Goal: Transaction & Acquisition: Purchase product/service

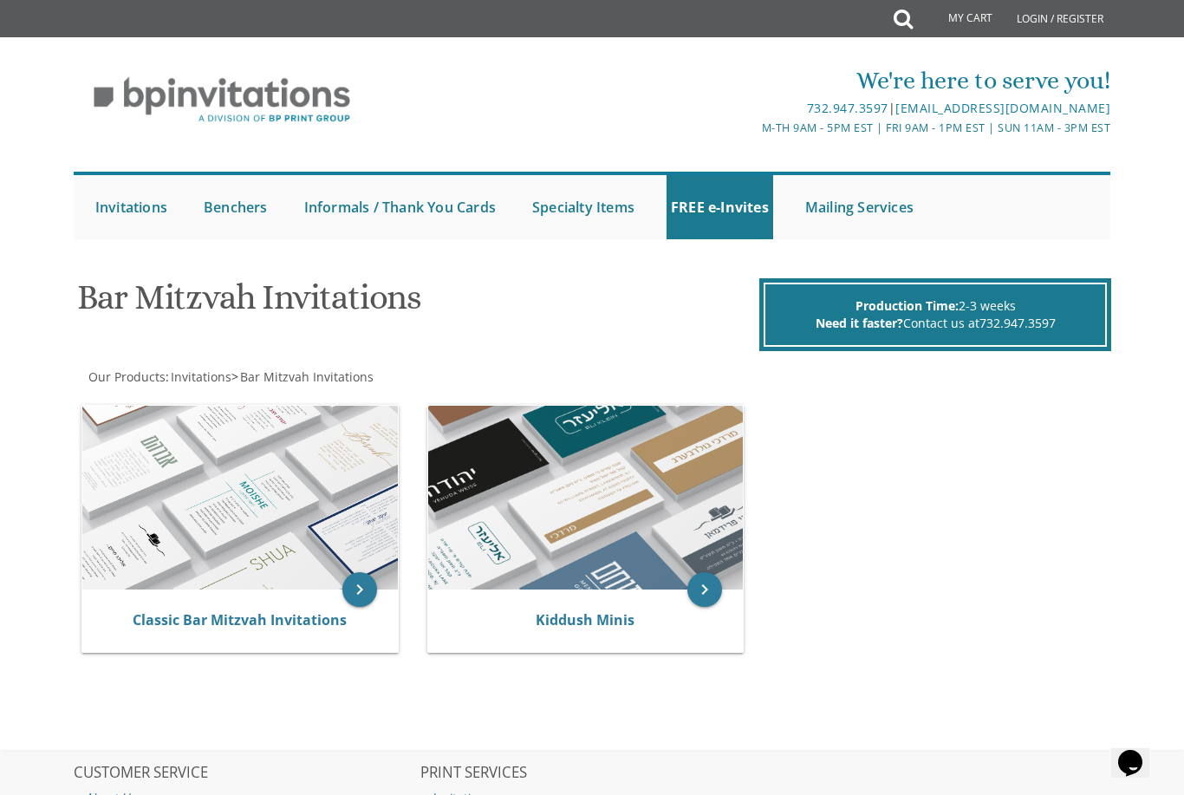
click at [160, 501] on img at bounding box center [240, 498] width 316 height 185
click at [207, 490] on img at bounding box center [240, 498] width 316 height 185
click at [204, 495] on img at bounding box center [240, 498] width 316 height 185
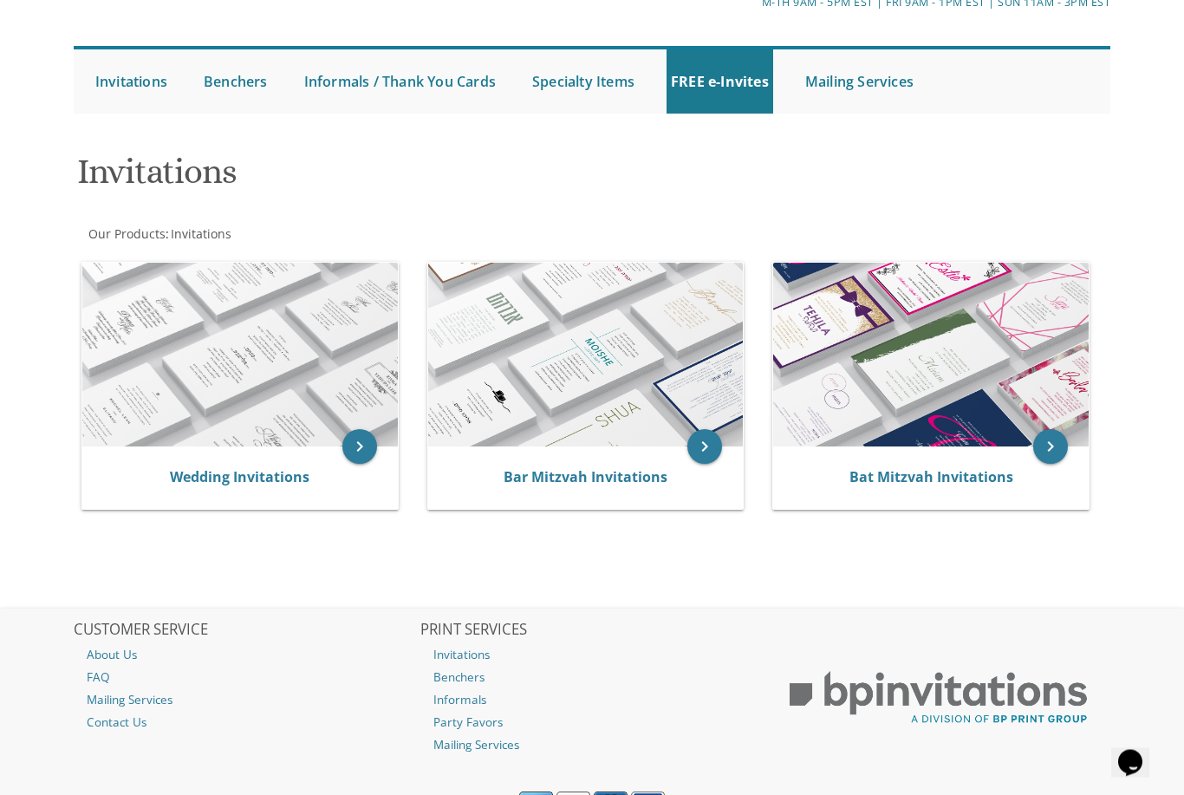
scroll to position [126, 0]
click at [490, 478] on div "Bar Mitzvah Invitations" at bounding box center [586, 477] width 274 height 21
click at [496, 473] on div "Bar Mitzvah Invitations" at bounding box center [586, 477] width 274 height 21
click at [558, 479] on link "Bar Mitzvah Invitations" at bounding box center [586, 476] width 164 height 19
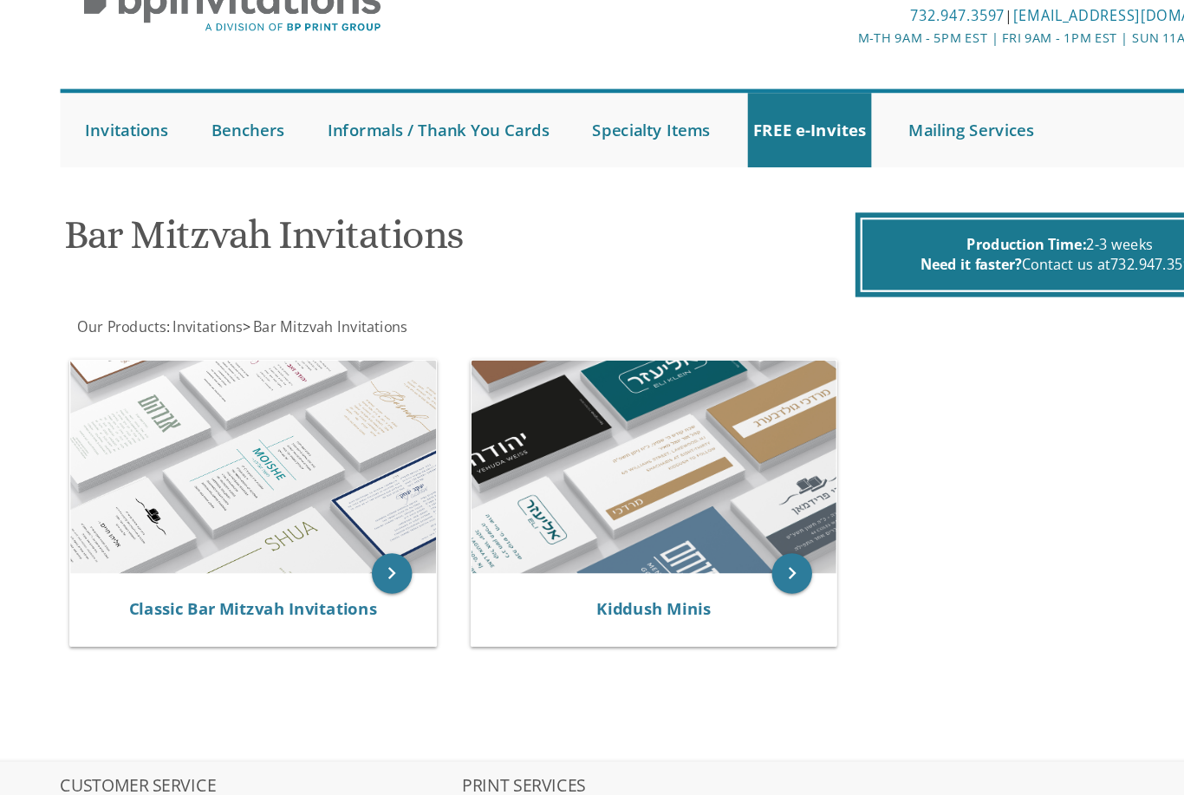
scroll to position [67, 0]
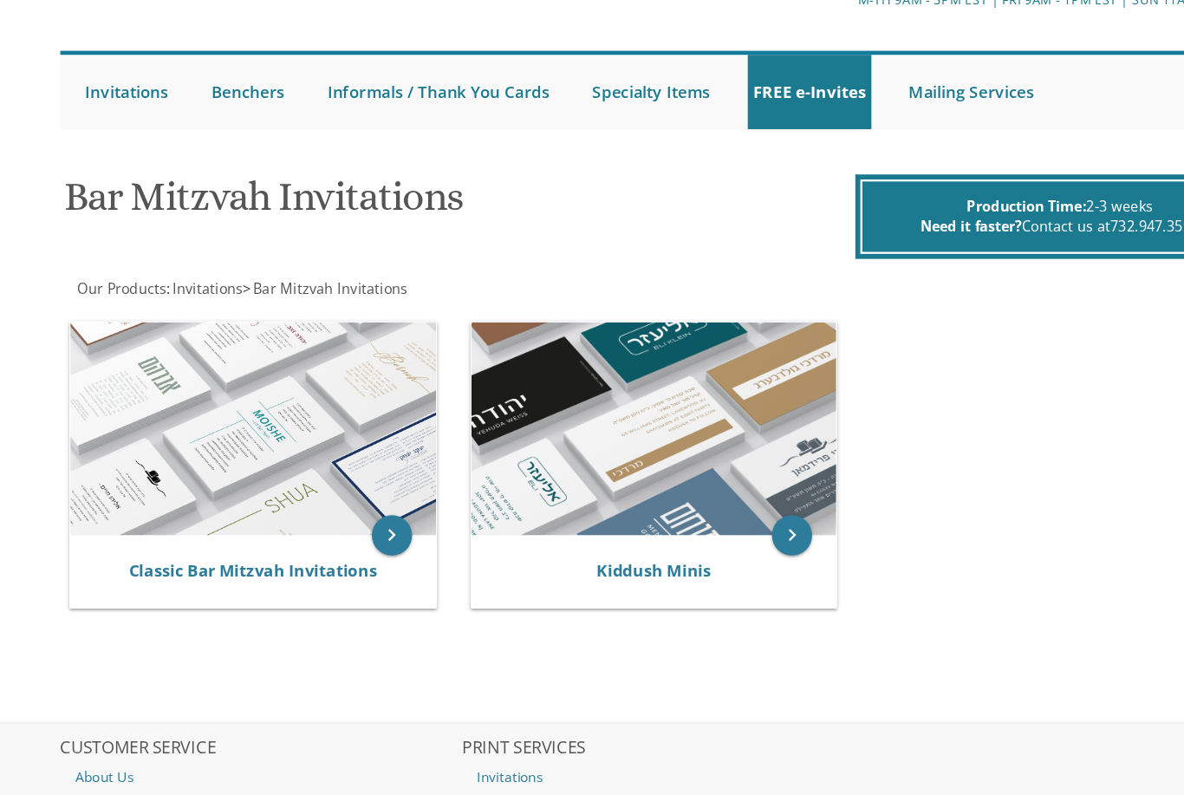
click at [223, 544] on link "Classic Bar Mitzvah Invitations" at bounding box center [240, 553] width 214 height 19
click at [198, 544] on link "Classic Bar Mitzvah Invitations" at bounding box center [240, 553] width 214 height 19
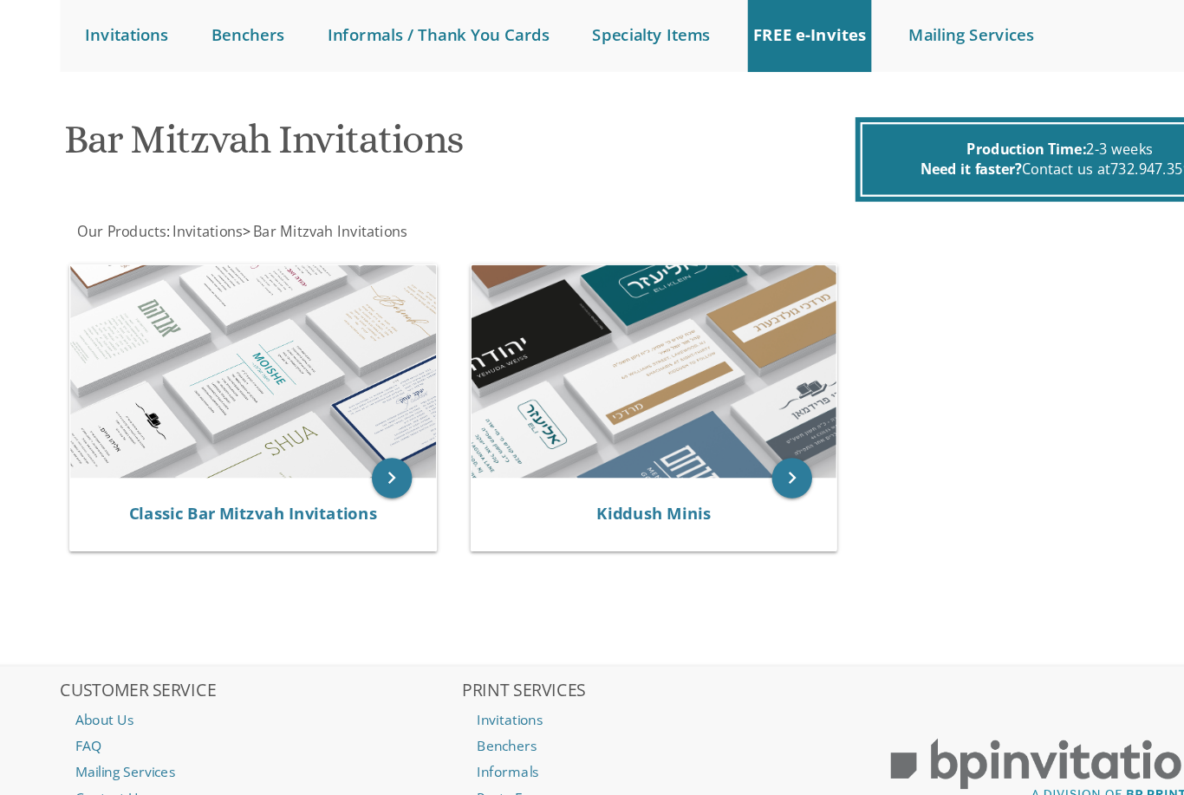
click at [186, 543] on link "Classic Bar Mitzvah Invitations" at bounding box center [240, 552] width 214 height 19
click at [218, 543] on link "Classic Bar Mitzvah Invitations" at bounding box center [240, 552] width 214 height 19
click at [197, 543] on link "Classic Bar Mitzvah Invitations" at bounding box center [240, 552] width 214 height 19
